Goal: Transaction & Acquisition: Purchase product/service

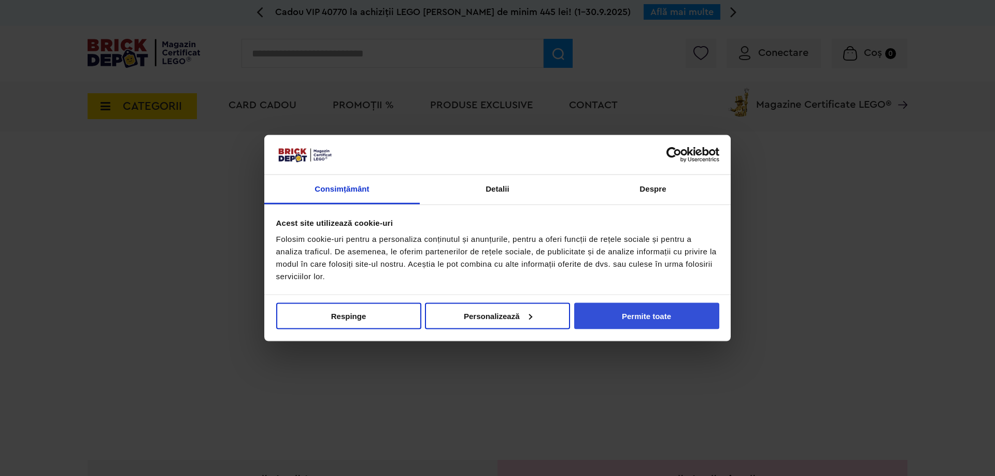
click at [660, 316] on button "Permite toate" at bounding box center [646, 316] width 145 height 26
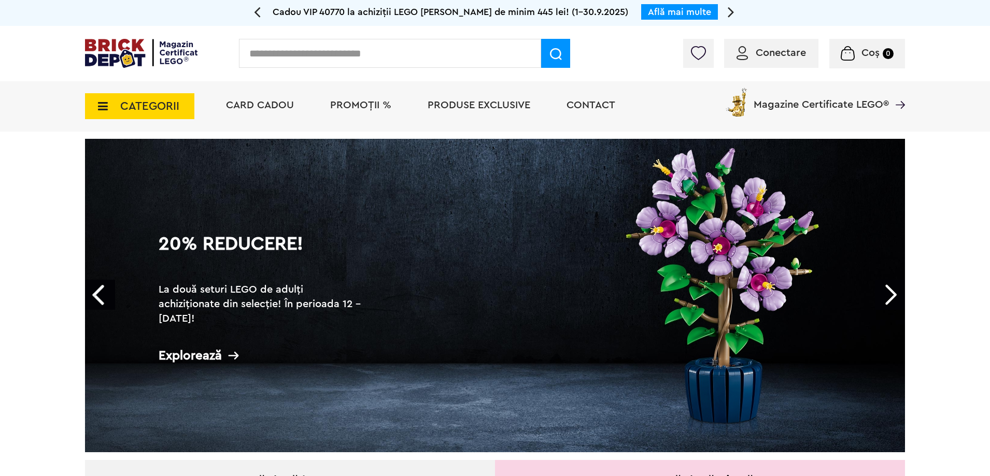
click at [100, 107] on icon at bounding box center [100, 106] width 16 height 11
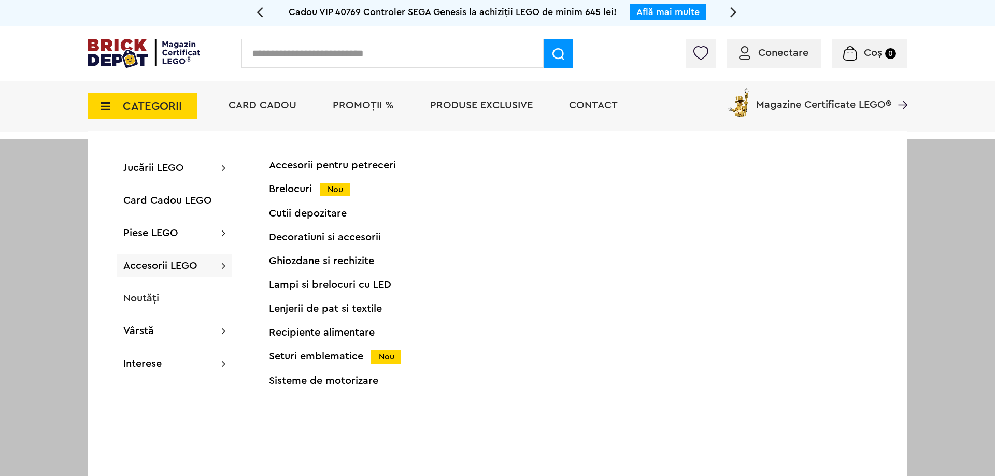
click at [369, 98] on li "PROMOȚII %" at bounding box center [363, 106] width 82 height 50
click at [370, 102] on span "PROMOȚII %" at bounding box center [363, 105] width 61 height 10
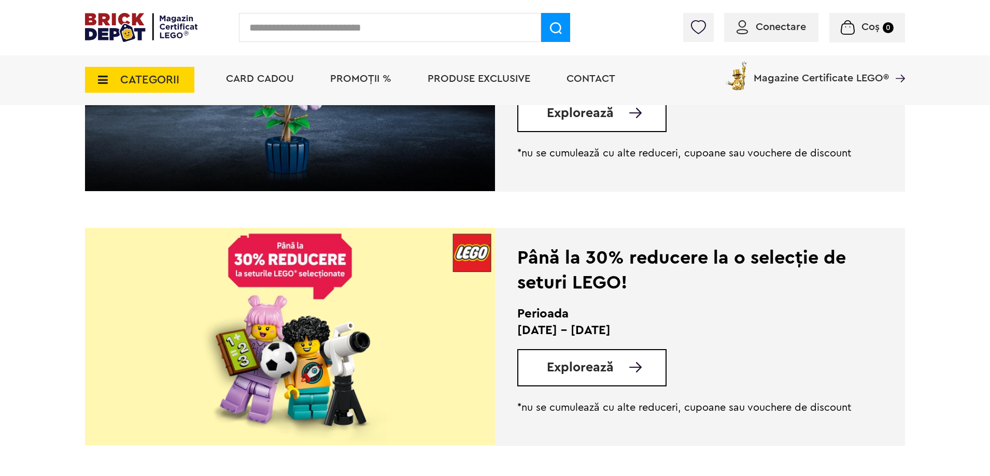
scroll to position [622, 0]
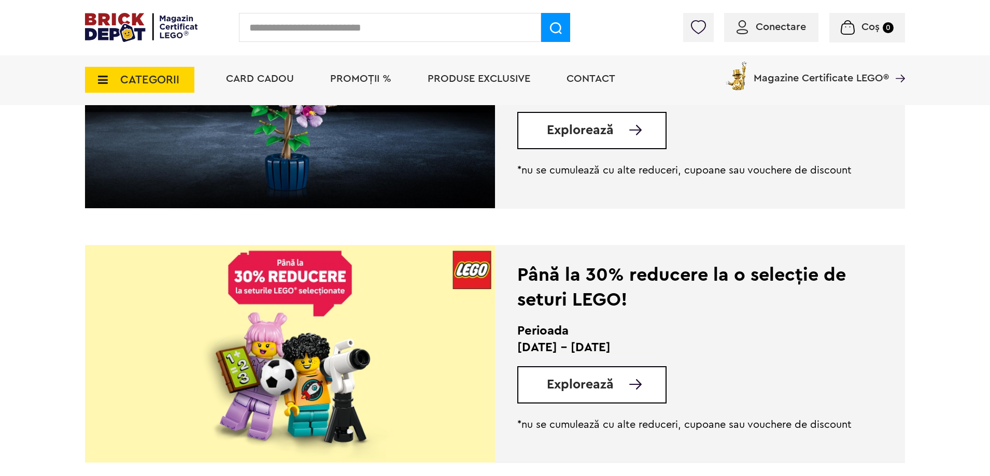
click at [596, 388] on span "Explorează" at bounding box center [580, 384] width 67 height 13
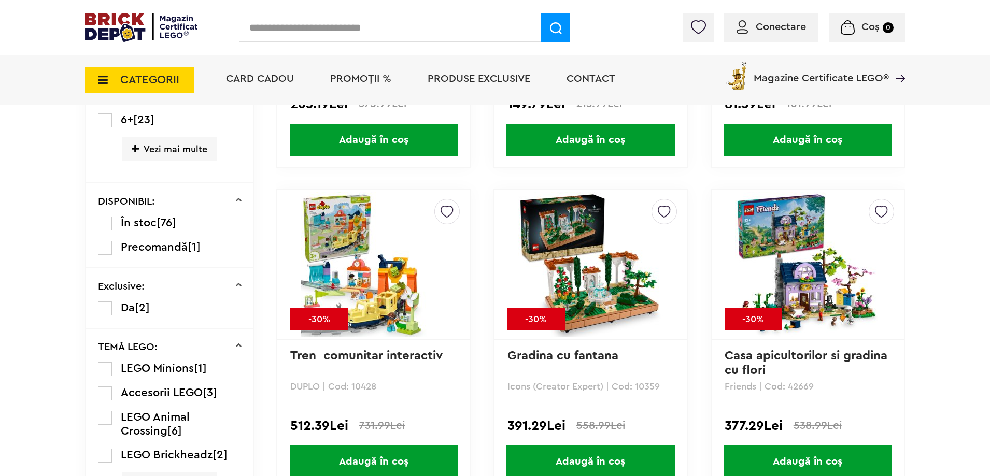
scroll to position [674, 0]
